Goal: Find contact information: Find contact information

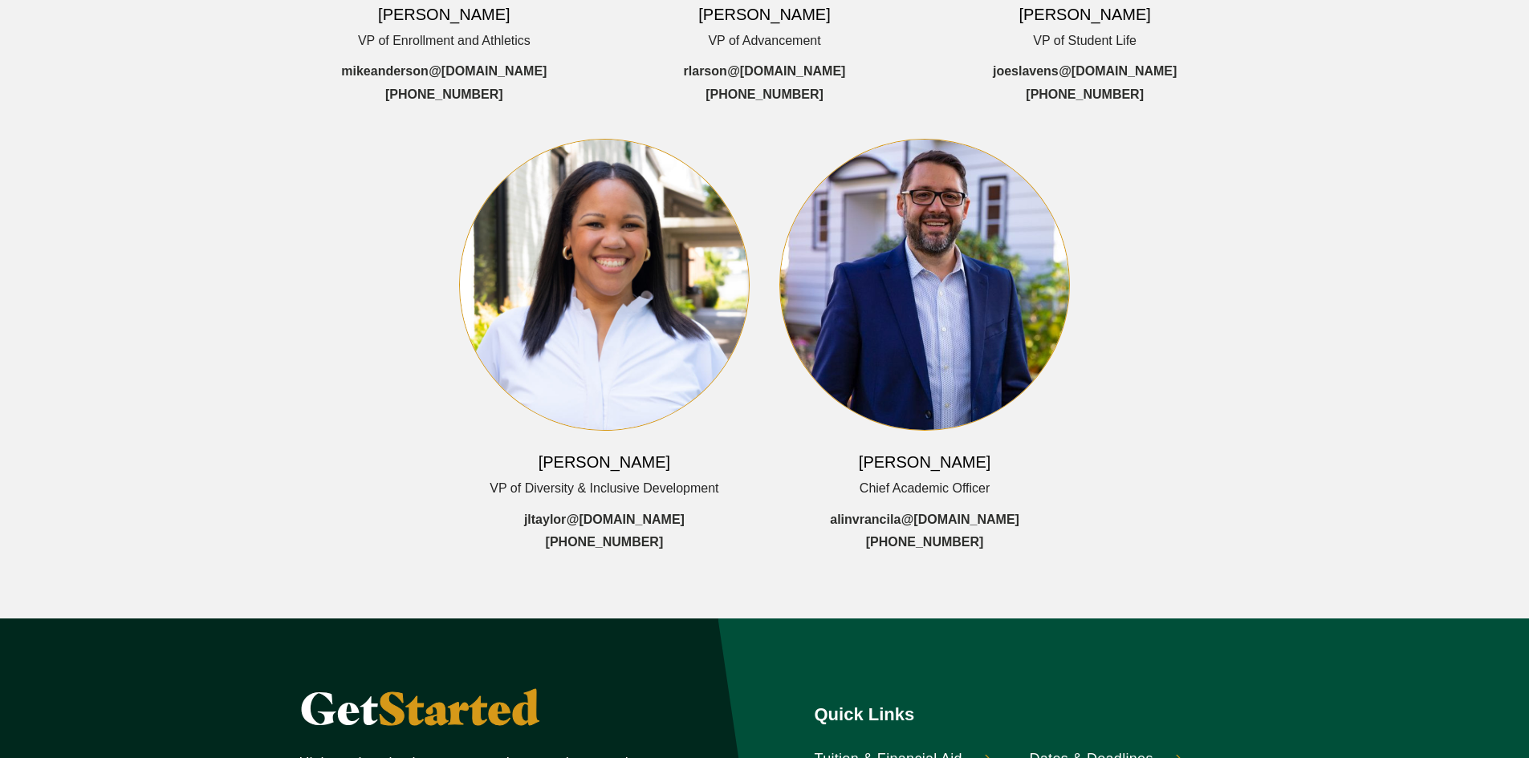
scroll to position [722, 0]
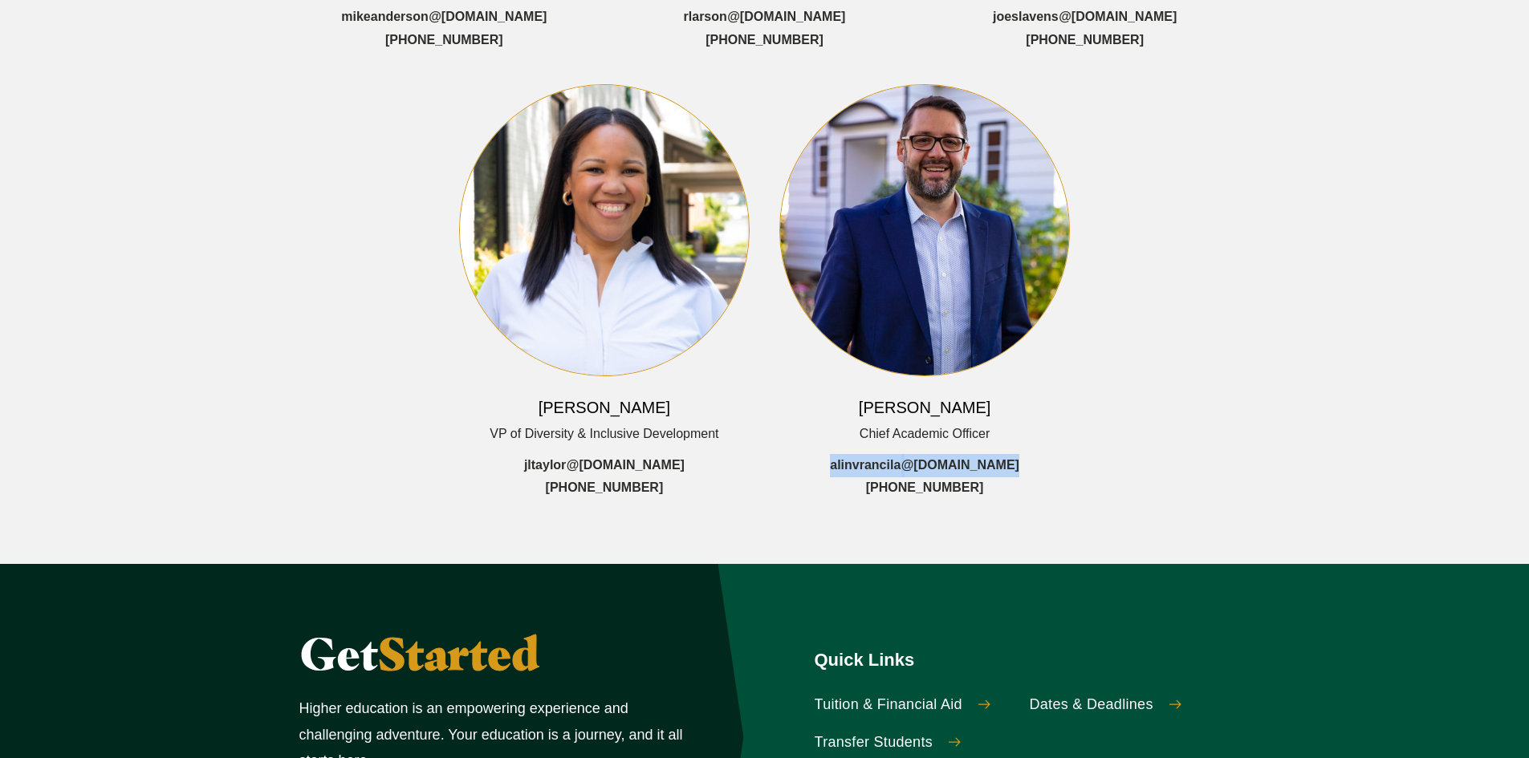
drag, startPoint x: 1042, startPoint y: 430, endPoint x: 829, endPoint y: 434, distance: 213.5
click at [829, 434] on div "[PERSON_NAME] Chief Academic Officer alinvrancila @[DOMAIN_NAME] [PHONE_NUMBER]" at bounding box center [924, 292] width 291 height 416
drag, startPoint x: 823, startPoint y: 390, endPoint x: 1257, endPoint y: 408, distance: 433.7
click at [1257, 408] on div "[PERSON_NAME] VP of Enrollment and Athletics mikeanderson @[DOMAIN_NAME] [PHONE…" at bounding box center [764, 52] width 1027 height 896
drag, startPoint x: 819, startPoint y: 438, endPoint x: 1122, endPoint y: 438, distance: 303.4
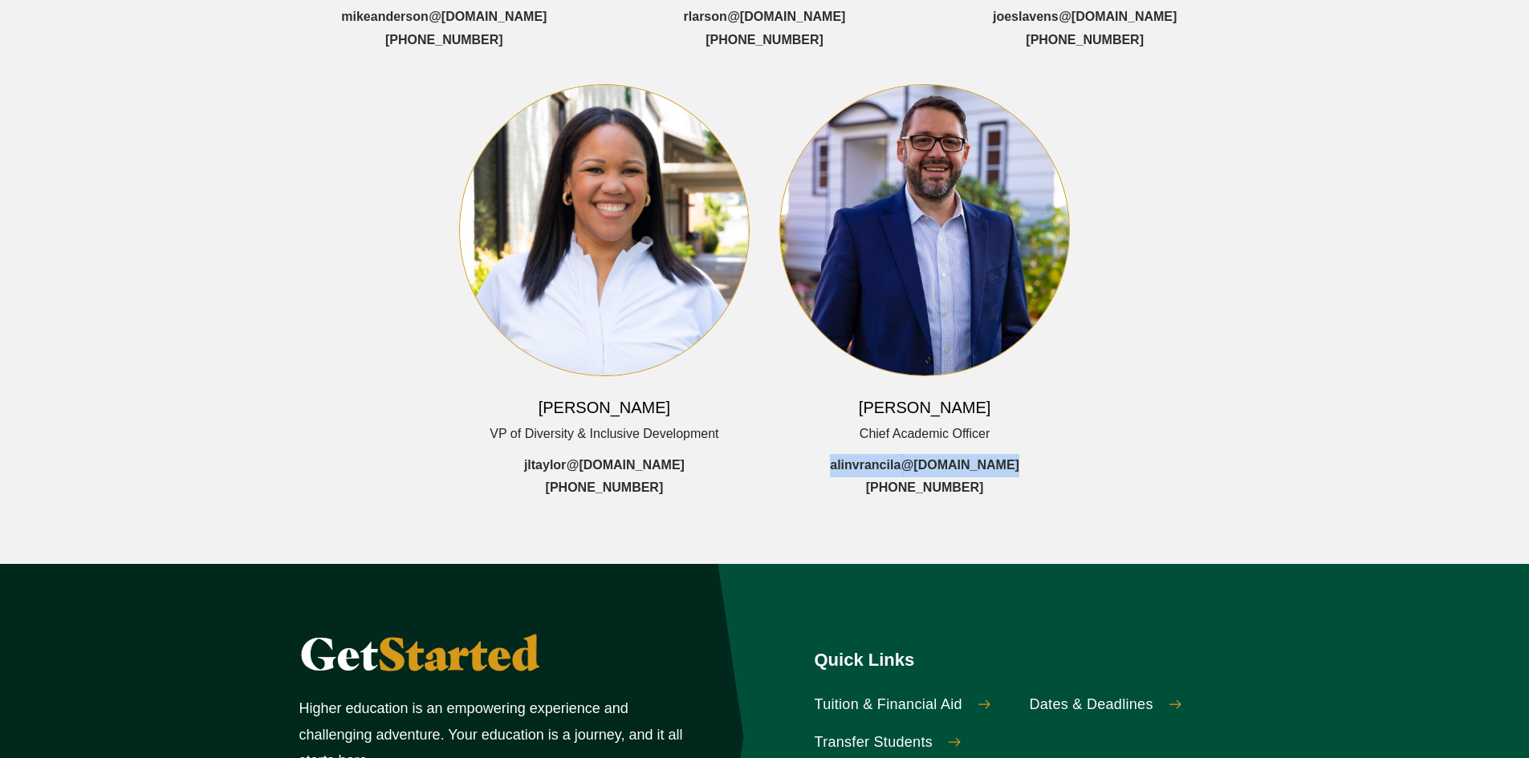
click at [1122, 438] on div "[PERSON_NAME] VP of Enrollment and Athletics mikeanderson @[DOMAIN_NAME] [PHONE…" at bounding box center [764, 52] width 1027 height 896
click at [1115, 439] on div "[PERSON_NAME] VP of Enrollment and Athletics mikeanderson @[DOMAIN_NAME] [PHONE…" at bounding box center [764, 52] width 1027 height 896
copy link "alinvrancila @[DOMAIN_NAME]"
drag, startPoint x: 854, startPoint y: 365, endPoint x: 972, endPoint y: 367, distance: 118.0
click at [972, 367] on div "[PERSON_NAME] Chief Academic Officer alinvrancila @[DOMAIN_NAME] [PHONE_NUMBER]" at bounding box center [924, 292] width 291 height 416
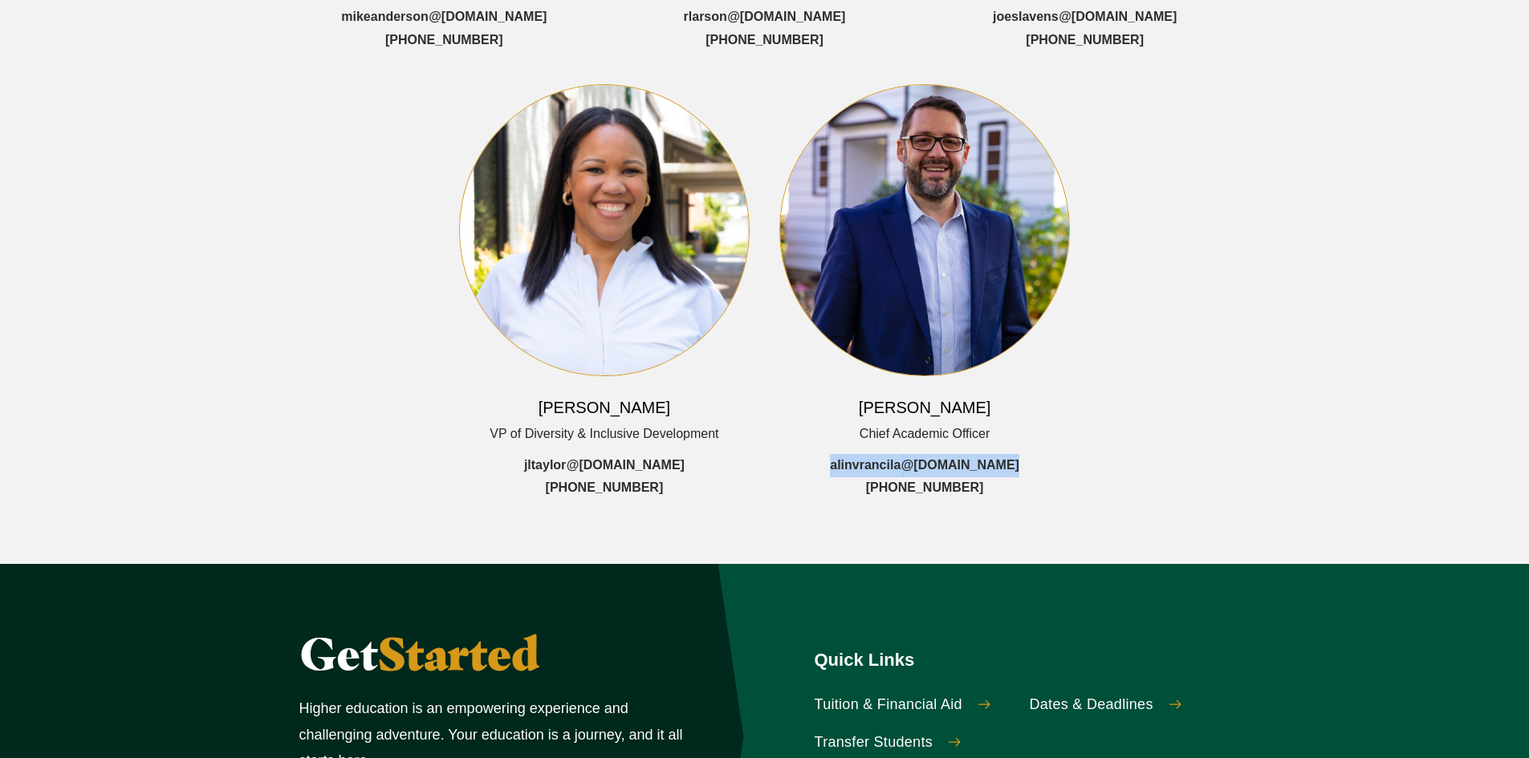
click at [925, 396] on h6 "[PERSON_NAME]" at bounding box center [925, 407] width 132 height 22
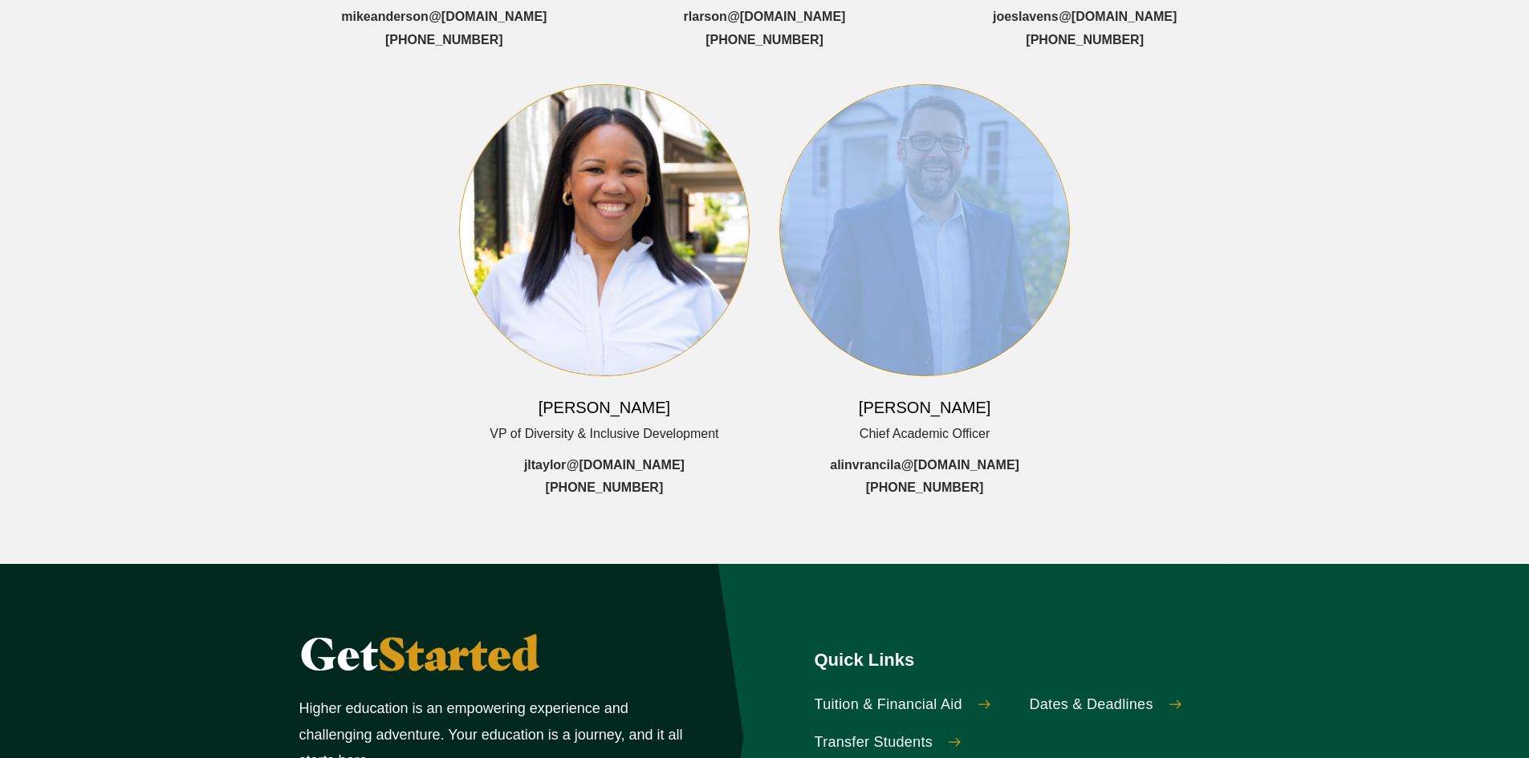
drag, startPoint x: 881, startPoint y: 379, endPoint x: 1053, endPoint y: 380, distance: 171.7
click at [1053, 380] on div "[PERSON_NAME] Chief Academic Officer alinvrancila @[DOMAIN_NAME] [PHONE_NUMBER]" at bounding box center [924, 292] width 291 height 416
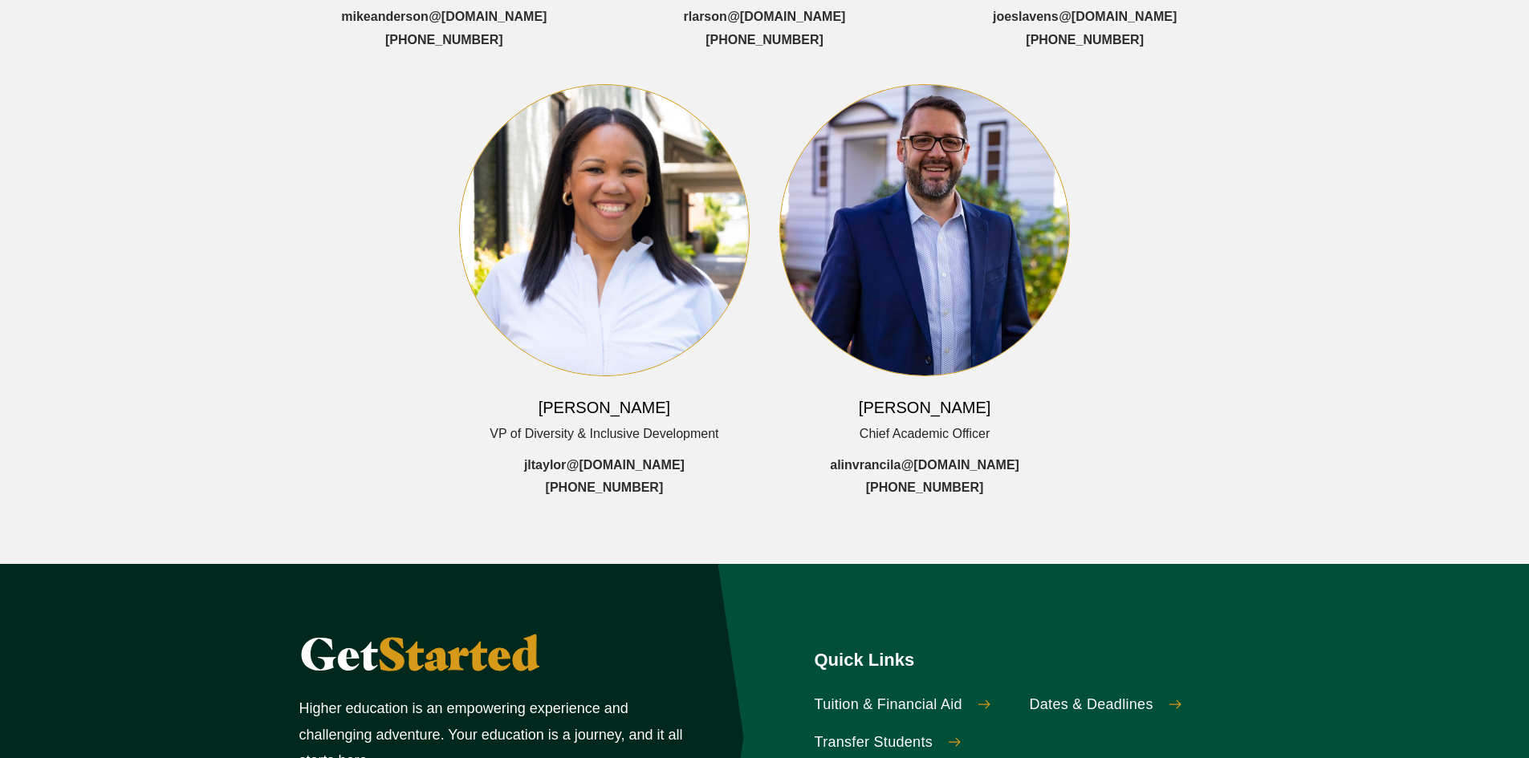
drag, startPoint x: 1053, startPoint y: 380, endPoint x: 1003, endPoint y: 379, distance: 49.8
click at [1046, 382] on div "[PERSON_NAME] Chief Academic Officer alinvrancila @[DOMAIN_NAME] [PHONE_NUMBER]" at bounding box center [924, 292] width 291 height 416
drag, startPoint x: 881, startPoint y: 376, endPoint x: 973, endPoint y: 374, distance: 92.3
click at [973, 374] on div "[PERSON_NAME] Chief Academic Officer alinvrancila @[DOMAIN_NAME] [PHONE_NUMBER]" at bounding box center [924, 292] width 291 height 416
copy h6 "[PERSON_NAME]"
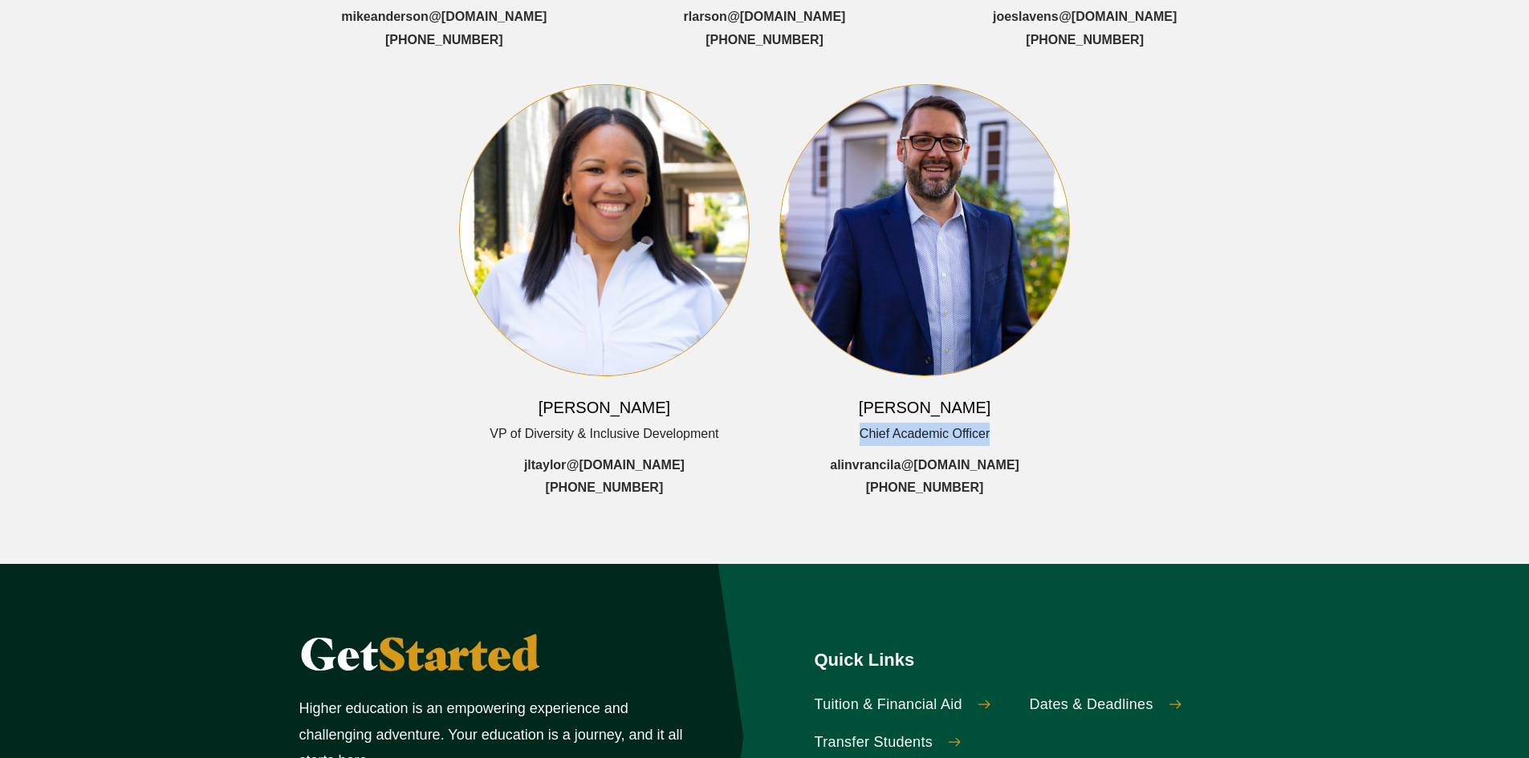
drag, startPoint x: 884, startPoint y: 401, endPoint x: 1000, endPoint y: 400, distance: 116.4
click at [1000, 400] on div "[PERSON_NAME] Chief Academic Officer alinvrancila @[DOMAIN_NAME] [PHONE_NUMBER]" at bounding box center [924, 292] width 291 height 416
copy span "Chief Academic Officer"
